Goal: Communication & Community: Ask a question

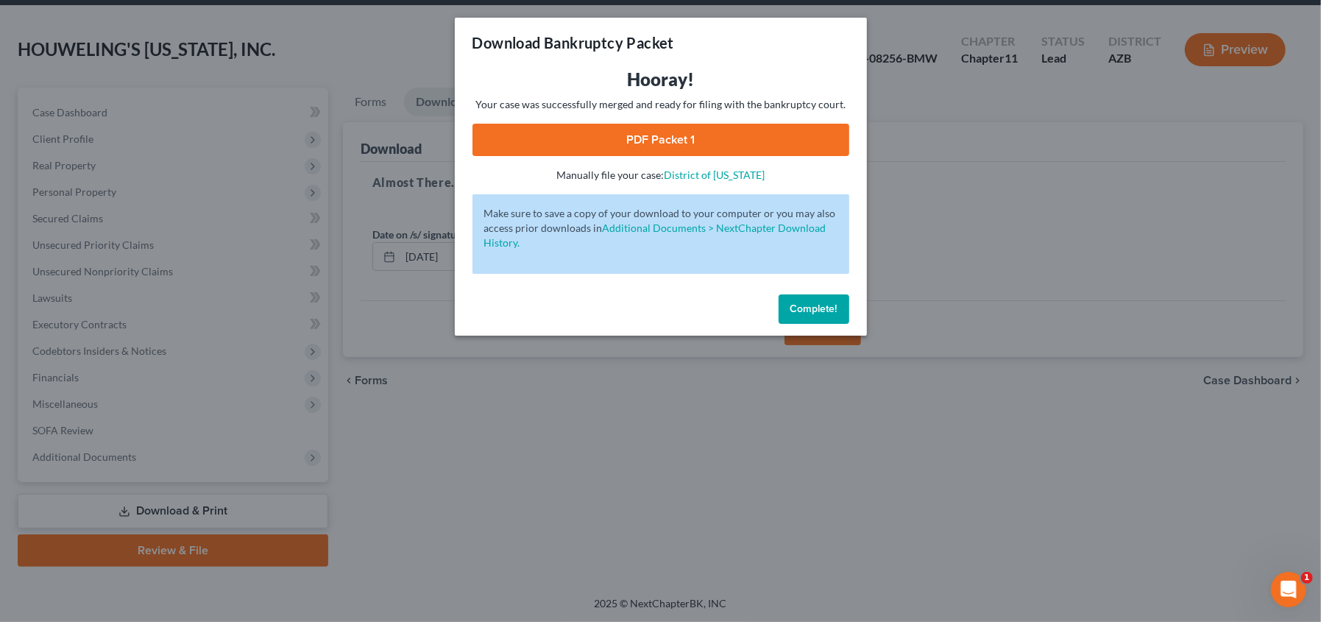
click at [820, 311] on span "Complete!" at bounding box center [813, 308] width 47 height 13
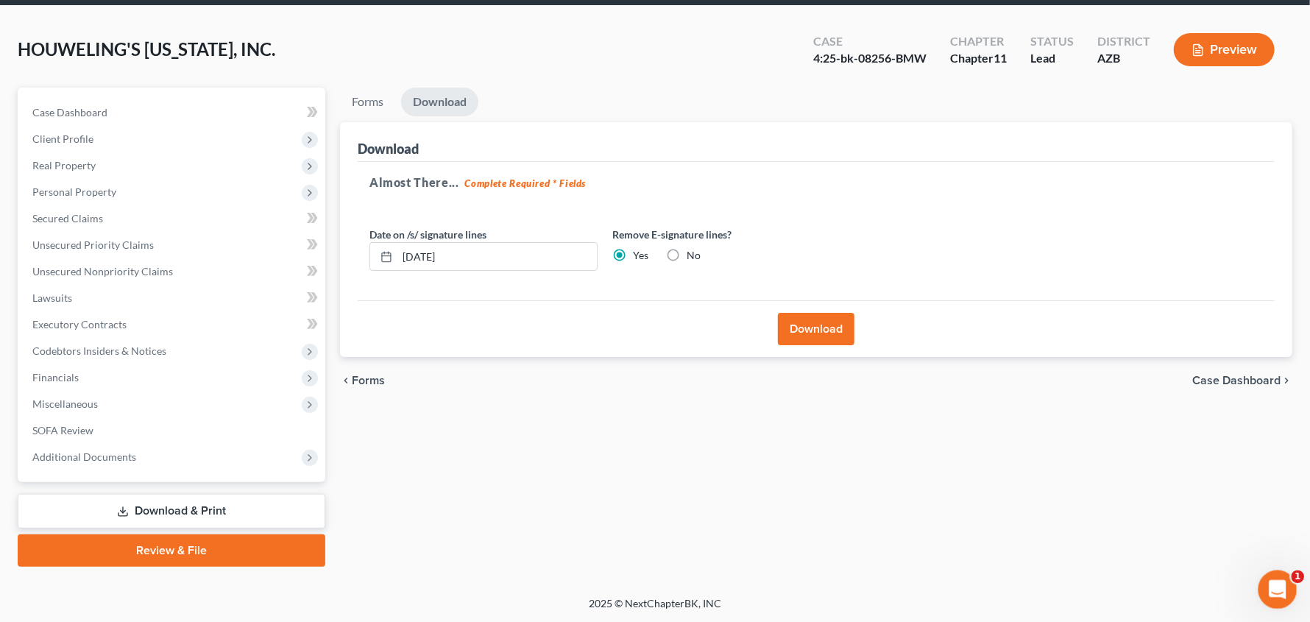
click at [1284, 590] on div "Open Intercom Messenger" at bounding box center [1275, 587] width 49 height 49
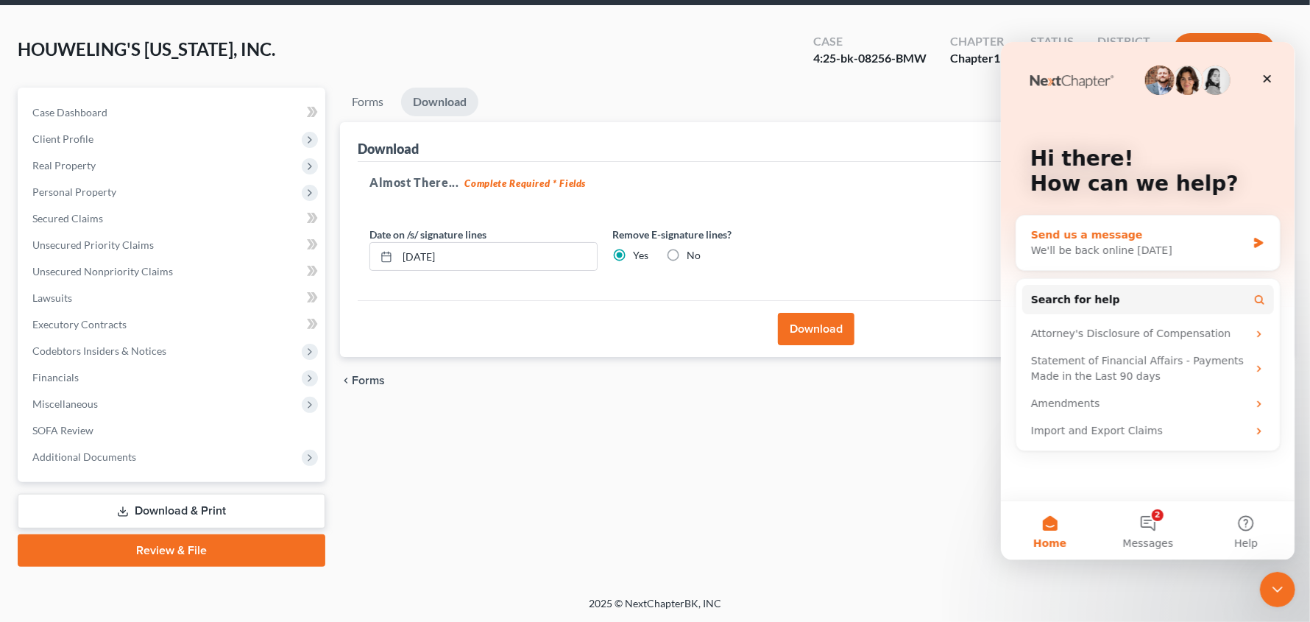
click at [1216, 238] on div "Send us a message" at bounding box center [1138, 234] width 216 height 15
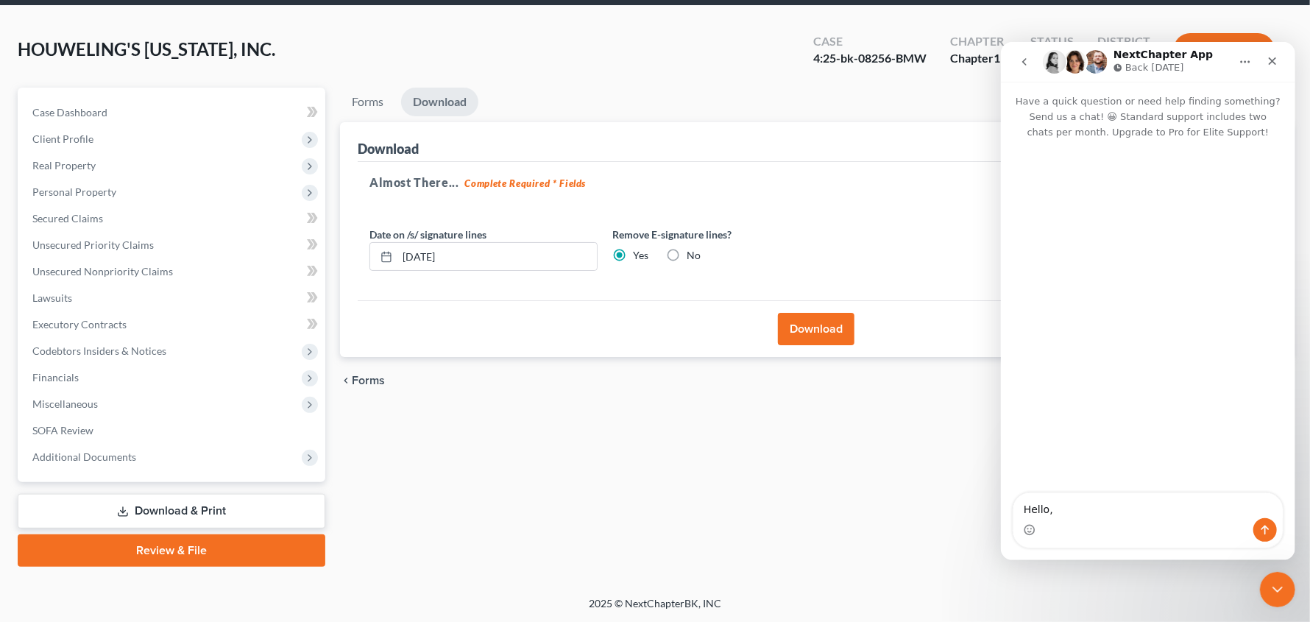
type textarea "Hello,"
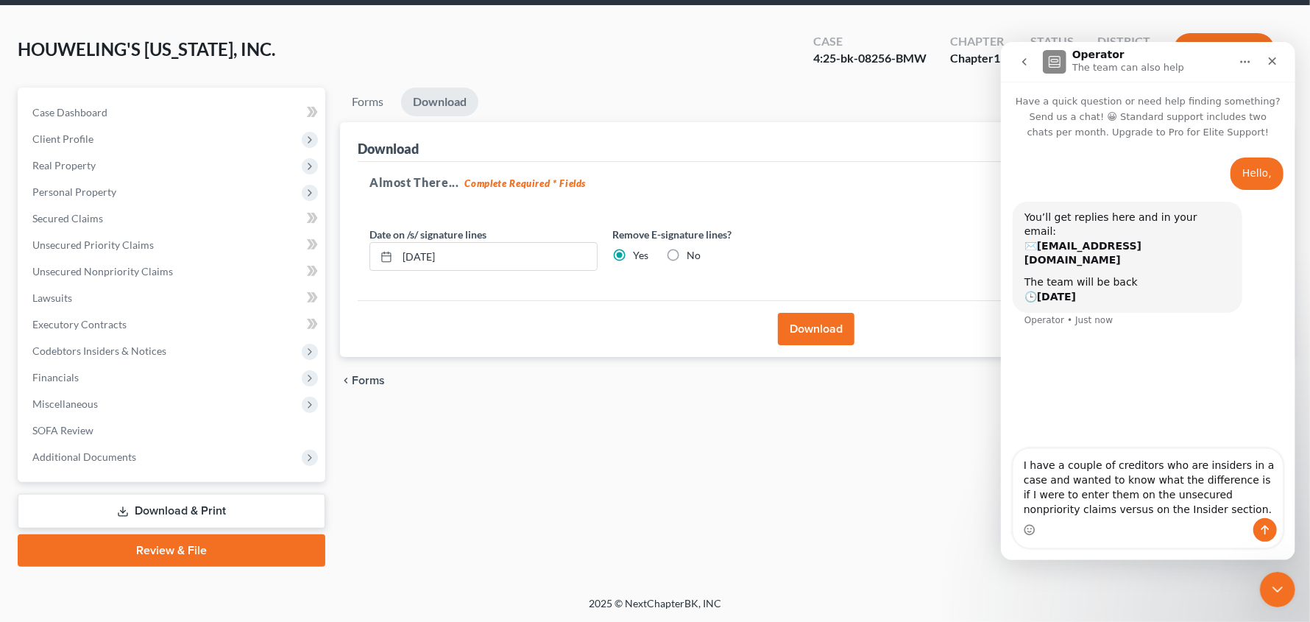
click at [1269, 464] on textarea "I have a couple of creditors who are insiders in a case and wanted to know what…" at bounding box center [1147, 482] width 269 height 69
click at [1088, 491] on textarea "I have a couple of creditors who are insiders in a case that need to be put on …" at bounding box center [1147, 475] width 269 height 84
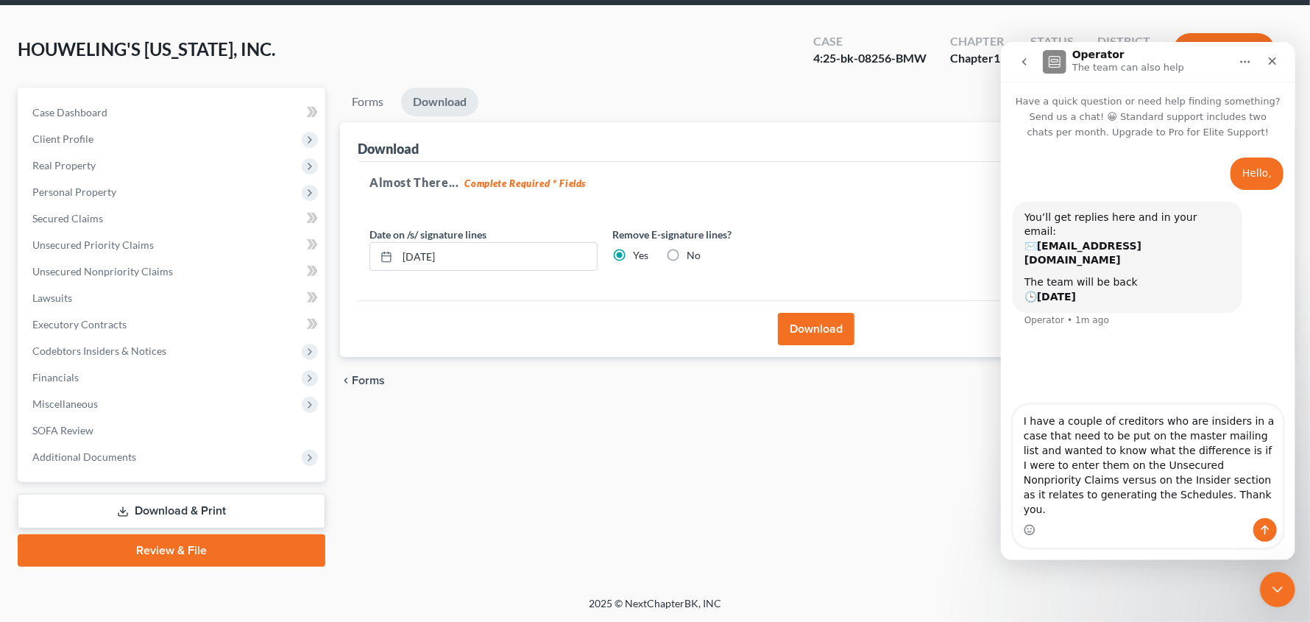
type textarea "I have a couple of creditors who are insiders in a case that need to be put on …"
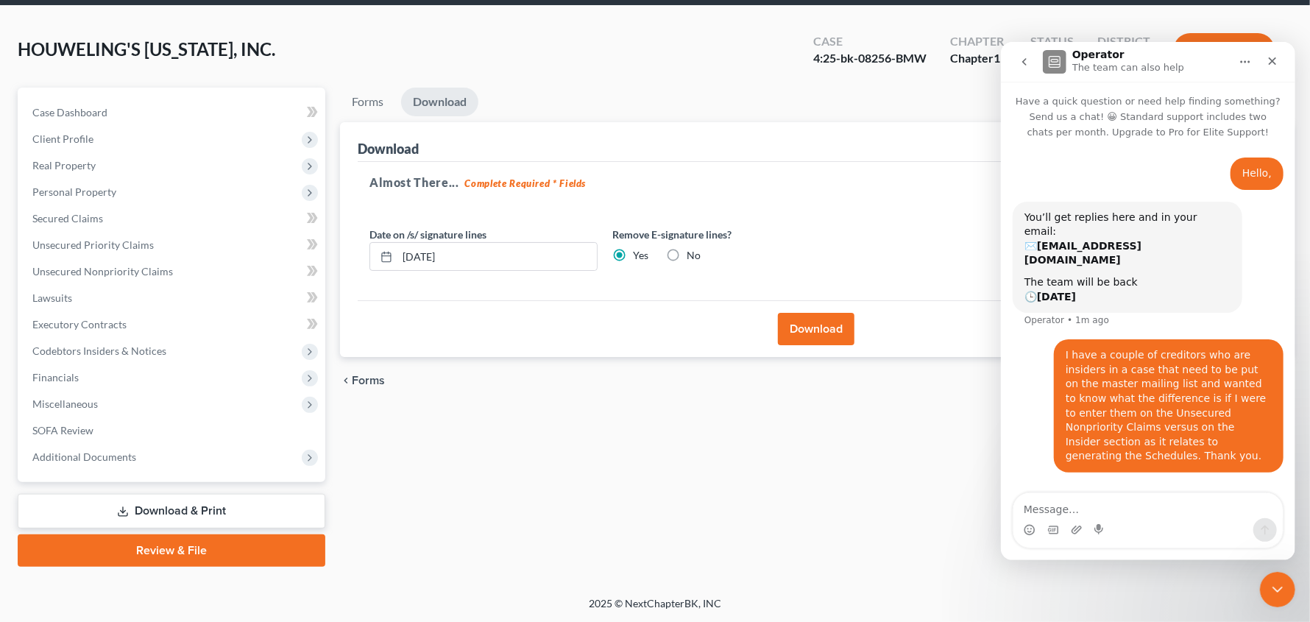
click at [795, 497] on div "Forms Download Forms Forms to Download Select which forms you would like to dow…" at bounding box center [816, 327] width 967 height 479
click at [1278, 59] on div "Close" at bounding box center [1271, 60] width 26 height 26
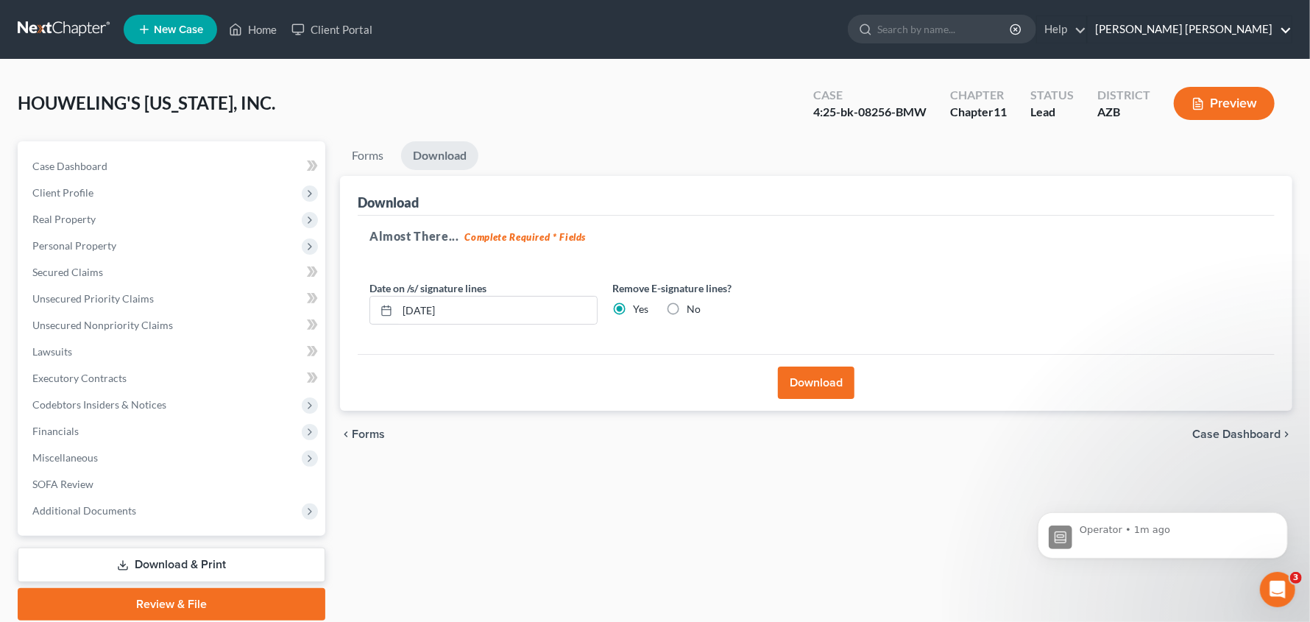
click at [1269, 21] on link "[PERSON_NAME] [PERSON_NAME]" at bounding box center [1190, 29] width 204 height 26
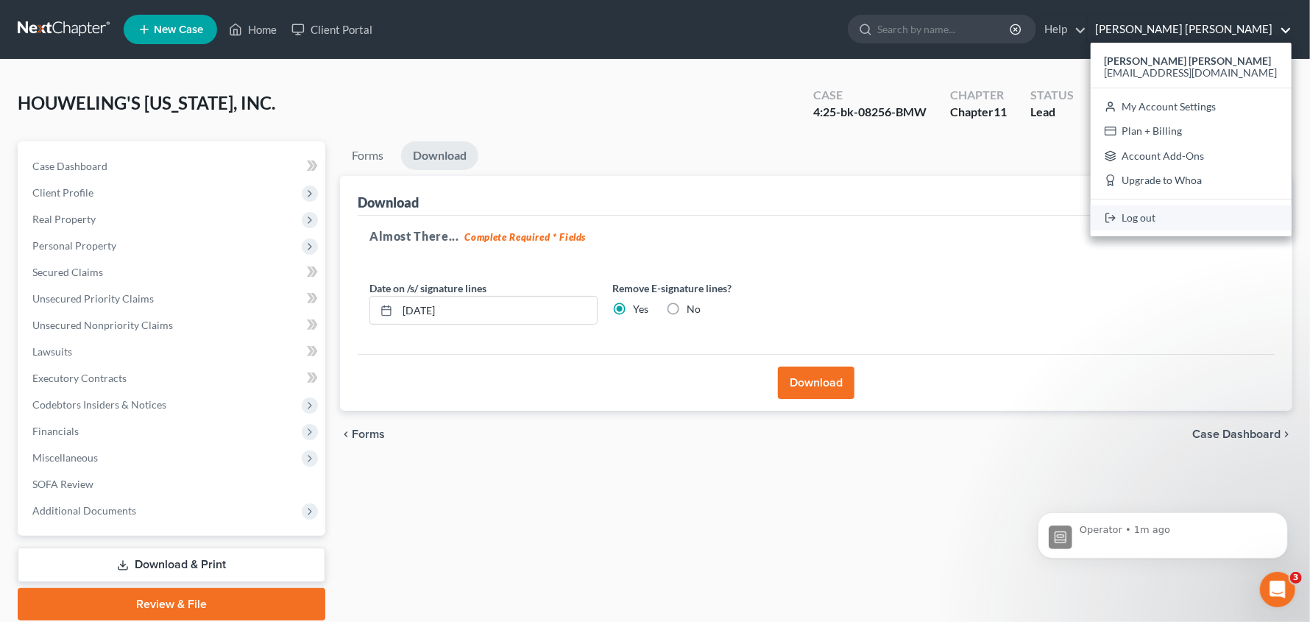
click at [1206, 212] on link "Log out" at bounding box center [1191, 217] width 201 height 25
